Goal: Information Seeking & Learning: Learn about a topic

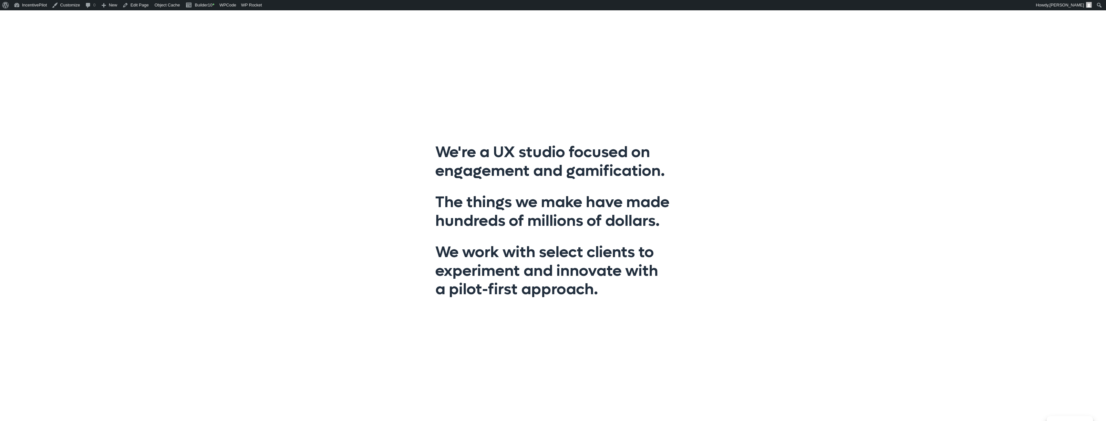
drag, startPoint x: 470, startPoint y: 181, endPoint x: 642, endPoint y: 350, distance: 240.6
click at [642, 350] on div "We're a UX studio focused on engagement and gamification. The things we make ha…" at bounding box center [553, 220] width 1106 height 421
drag, startPoint x: 643, startPoint y: 345, endPoint x: 407, endPoint y: 153, distance: 303.7
click at [407, 155] on div "We're a UX studio focused on engagement and gamification. The things we make ha…" at bounding box center [553, 220] width 1106 height 421
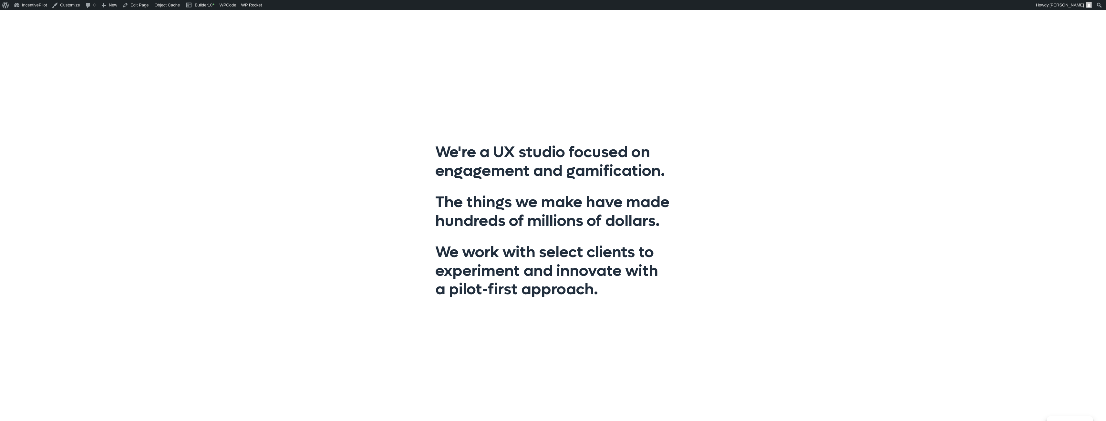
click at [406, 152] on div "We're a UX studio focused on engagement and gamification. The things we make ha…" at bounding box center [553, 220] width 1106 height 421
drag, startPoint x: 443, startPoint y: 134, endPoint x: 783, endPoint y: 328, distance: 391.9
click at [784, 328] on div "We're a UX studio focused on engagement and gamification. The things we make ha…" at bounding box center [553, 220] width 1106 height 421
click at [783, 328] on div "We're a UX studio focused on engagement and gamification. The things we make ha…" at bounding box center [553, 220] width 1106 height 421
drag, startPoint x: 615, startPoint y: 275, endPoint x: 378, endPoint y: 98, distance: 295.6
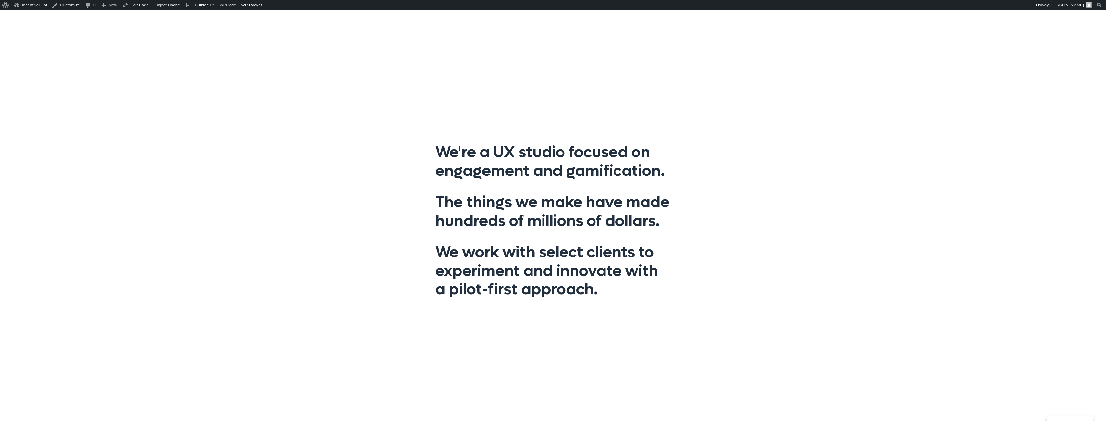
click at [378, 98] on div "We're a UX studio focused on engagement and gamification. The things we make ha…" at bounding box center [553, 220] width 1106 height 421
drag, startPoint x: 401, startPoint y: 120, endPoint x: 730, endPoint y: 333, distance: 391.7
click at [730, 333] on div "We're a UX studio focused on engagement and gamification. The things we make ha…" at bounding box center [553, 220] width 1106 height 421
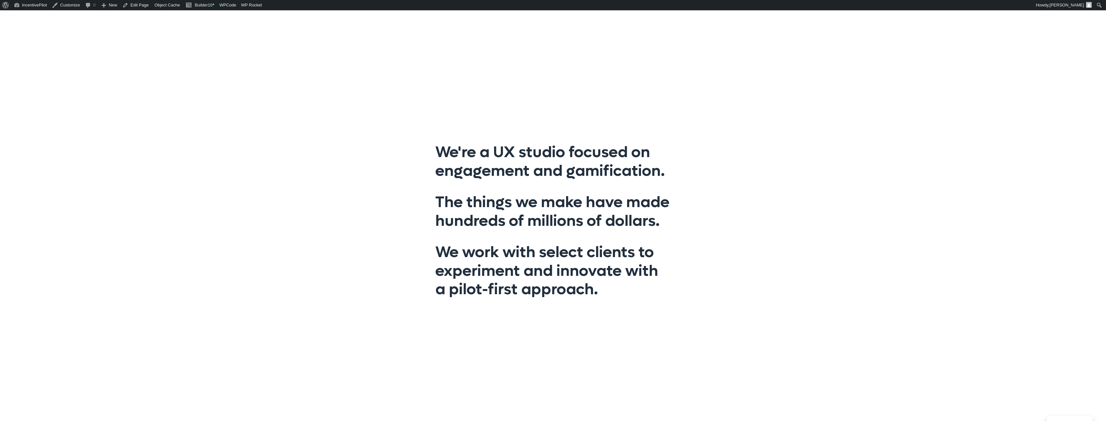
drag, startPoint x: 562, startPoint y: 273, endPoint x: 292, endPoint y: 105, distance: 317.8
click at [292, 106] on div "We're a UX studio focused on engagement and gamification. The things we make ha…" at bounding box center [553, 220] width 1106 height 421
click at [292, 105] on div "We're a UX studio focused on engagement and gamification. The things we make ha…" at bounding box center [553, 220] width 1106 height 421
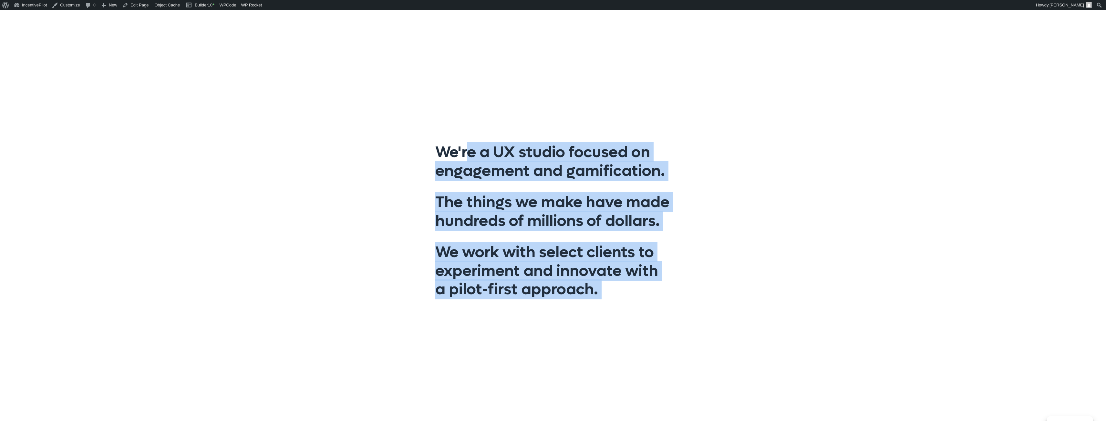
drag, startPoint x: 292, startPoint y: 105, endPoint x: 764, endPoint y: 366, distance: 540.1
click at [768, 367] on div "We're a UX studio focused on engagement and gamification. The things we make ha…" at bounding box center [553, 220] width 1106 height 421
click at [764, 366] on div "We're a UX studio focused on engagement and gamification. The things we make ha…" at bounding box center [553, 220] width 1106 height 421
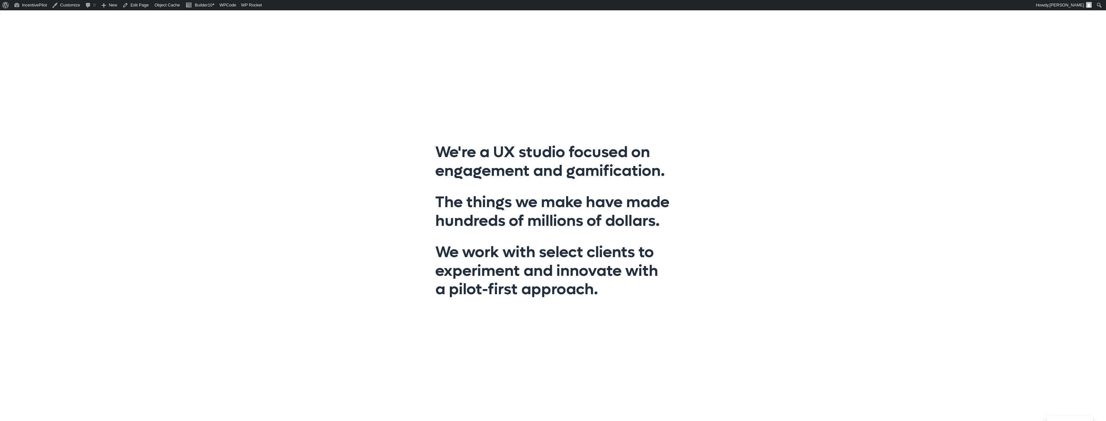
drag, startPoint x: 726, startPoint y: 354, endPoint x: 268, endPoint y: 129, distance: 511.0
click at [268, 129] on div "We're a UX studio focused on engagement and gamification. The things we make ha…" at bounding box center [553, 220] width 1106 height 421
drag, startPoint x: 282, startPoint y: 111, endPoint x: 392, endPoint y: 152, distance: 117.0
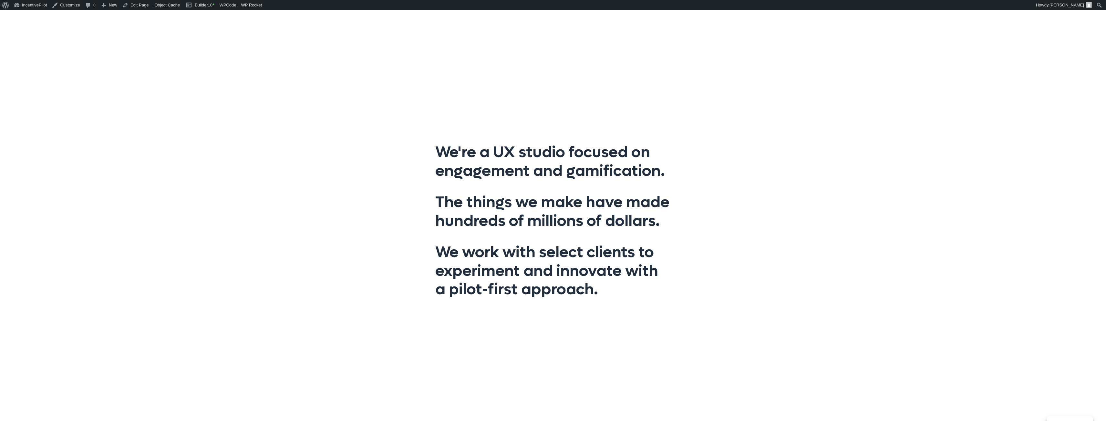
click at [359, 143] on div "We're a UX studio focused on engagement and gamification. The things we make ha…" at bounding box center [553, 220] width 1106 height 421
drag, startPoint x: 348, startPoint y: 120, endPoint x: 797, endPoint y: 389, distance: 523.3
click at [797, 389] on div "We're a UX studio focused on engagement and gamification. The things we make ha…" at bounding box center [553, 220] width 1106 height 421
click at [790, 382] on div "We're a UX studio focused on engagement and gamification. The things we make ha…" at bounding box center [553, 220] width 1106 height 421
click at [776, 370] on div "We're a UX studio focused on engagement and gamification. The things we make ha…" at bounding box center [553, 220] width 1106 height 421
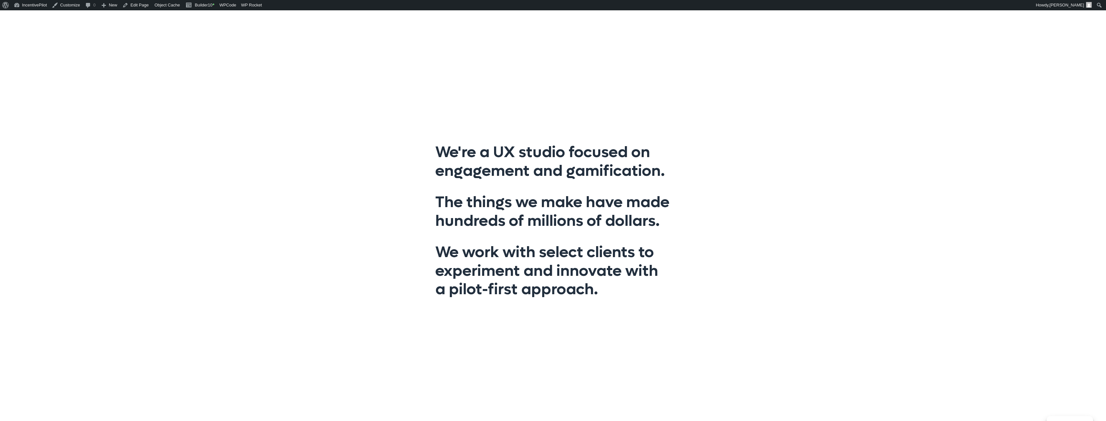
drag, startPoint x: 764, startPoint y: 363, endPoint x: 547, endPoint y: 255, distance: 243.2
click at [722, 347] on div "We're a UX studio focused on engagement and gamification. The things we make ha…" at bounding box center [553, 220] width 1106 height 421
drag, startPoint x: 547, startPoint y: 255, endPoint x: 370, endPoint y: 75, distance: 252.1
click at [377, 81] on div "We're a UX studio focused on engagement and gamification. The things we make ha…" at bounding box center [553, 220] width 1106 height 421
click at [370, 75] on div "We're a UX studio focused on engagement and gamification. The things we make ha…" at bounding box center [553, 220] width 1106 height 421
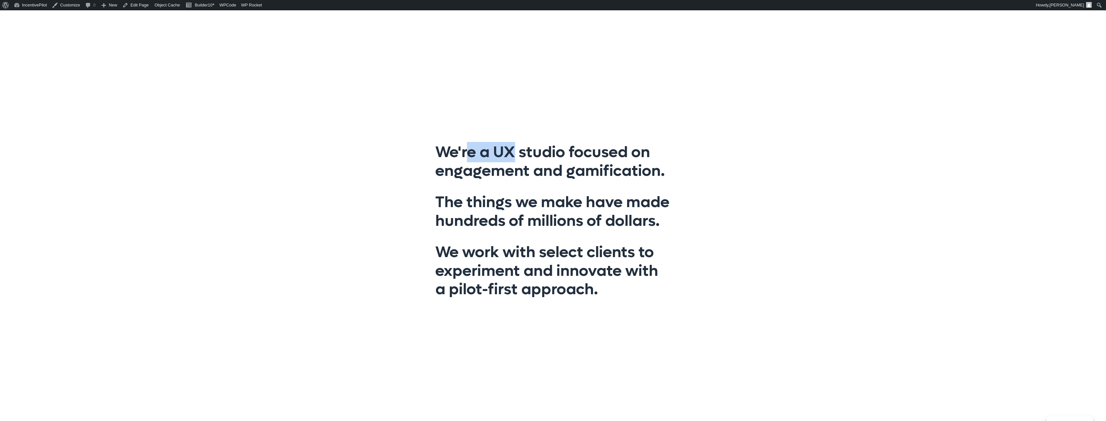
click at [370, 75] on div "We're a UX studio focused on engagement and gamification. The things we make ha…" at bounding box center [553, 220] width 1106 height 421
click at [457, 81] on div "We're a UX studio focused on engagement and gamification. The things we make ha…" at bounding box center [553, 220] width 1106 height 421
drag, startPoint x: 274, startPoint y: 101, endPoint x: 271, endPoint y: 99, distance: 4.5
click at [274, 101] on div "We're a UX studio focused on engagement and gamification. The things we make ha…" at bounding box center [553, 220] width 1106 height 421
drag, startPoint x: 429, startPoint y: 141, endPoint x: 729, endPoint y: 310, distance: 343.9
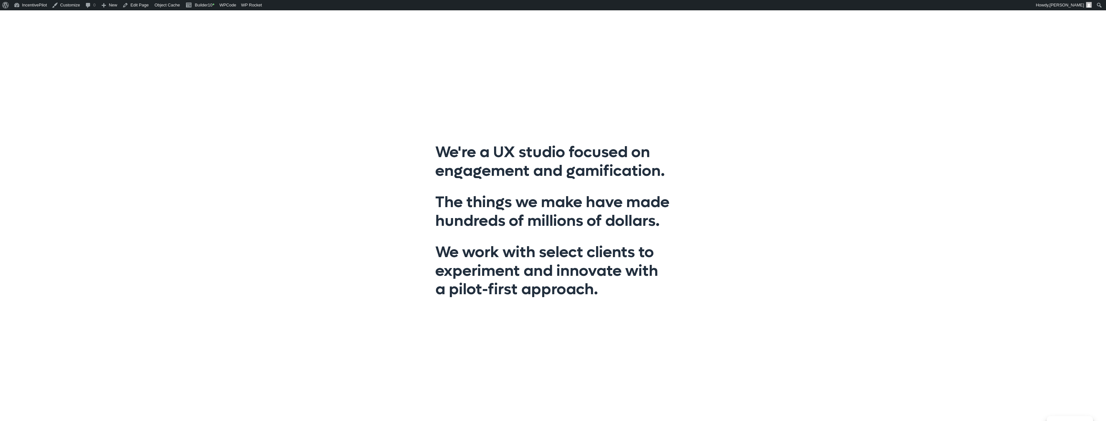
click at [729, 310] on div "We're a UX studio focused on engagement and gamification. The things we make ha…" at bounding box center [553, 220] width 1106 height 421
click at [721, 310] on div "We're a UX studio focused on engagement and gamification. The things we make ha…" at bounding box center [553, 220] width 1106 height 421
drag, startPoint x: 444, startPoint y: 158, endPoint x: 700, endPoint y: 300, distance: 292.1
click at [700, 300] on div "We're a UX studio focused on engagement and gamification. The things we make ha…" at bounding box center [553, 220] width 1106 height 421
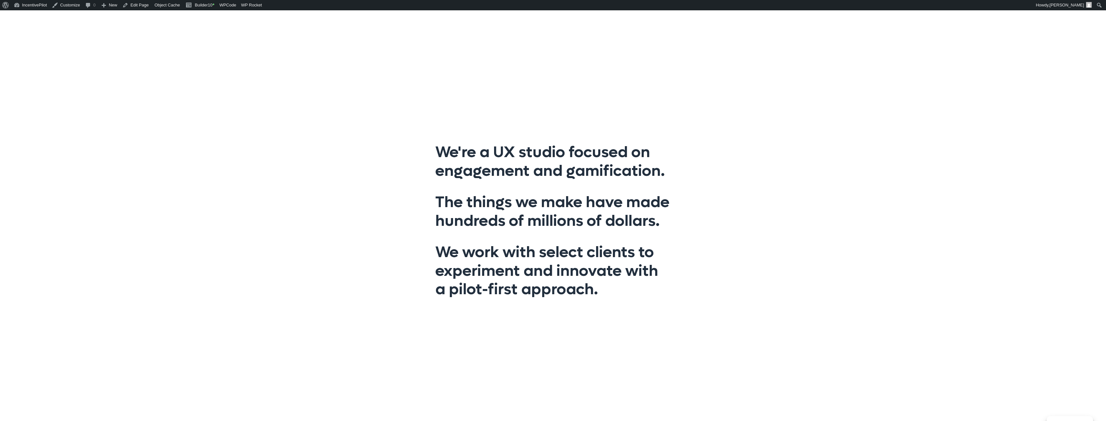
drag, startPoint x: 644, startPoint y: 310, endPoint x: 379, endPoint y: 126, distance: 323.0
click at [379, 126] on div "We're a UX studio focused on engagement and gamification. The things we make ha…" at bounding box center [553, 220] width 1106 height 421
